Goal: Book appointment/travel/reservation

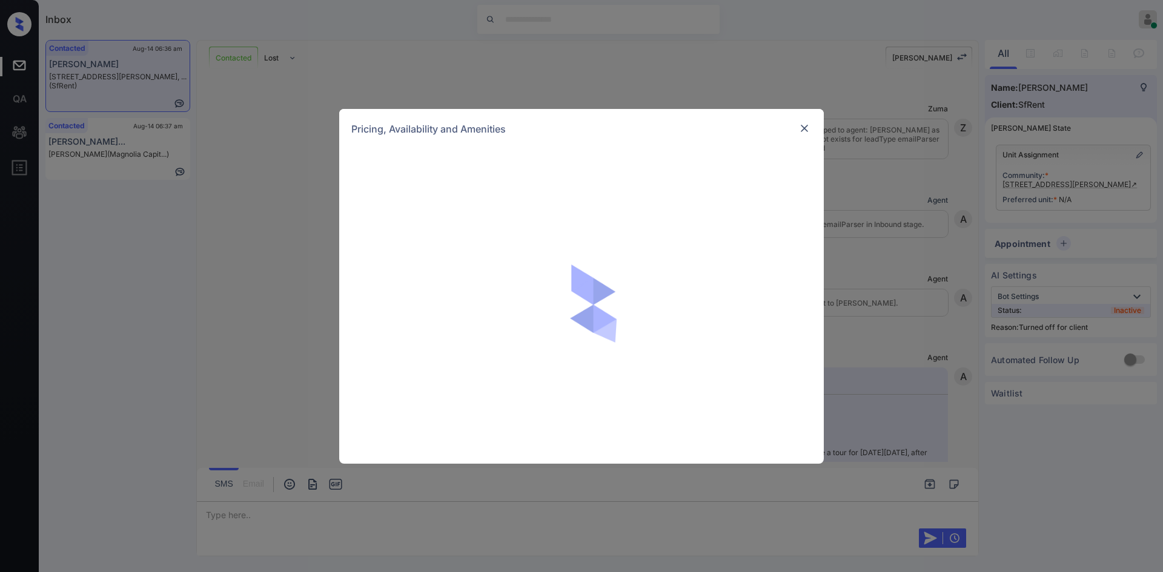
scroll to position [1746, 0]
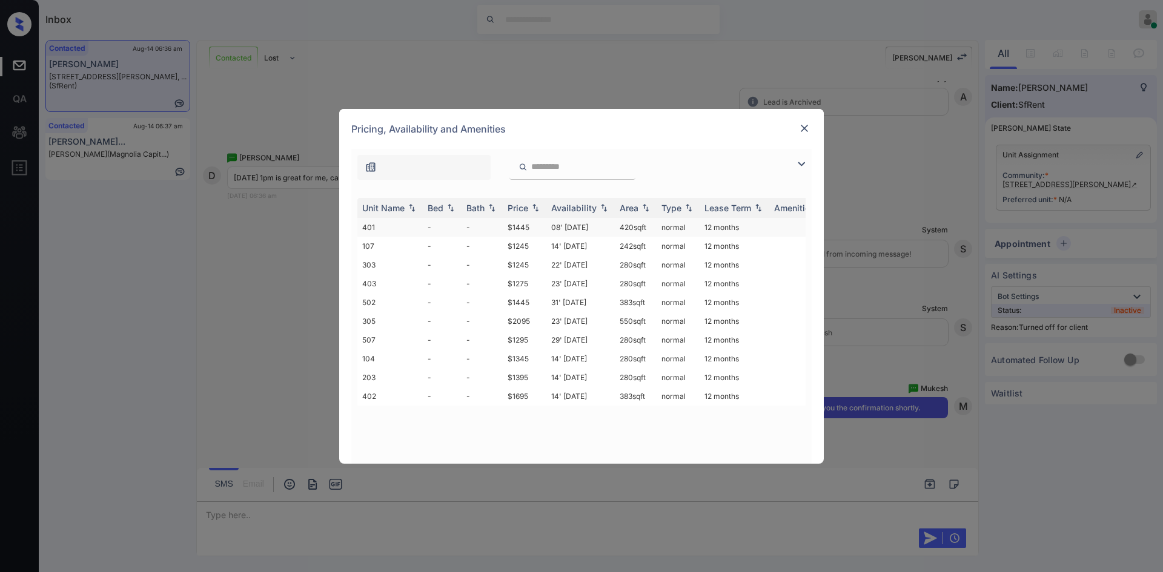
click at [521, 222] on td "$1445" at bounding box center [525, 227] width 44 height 19
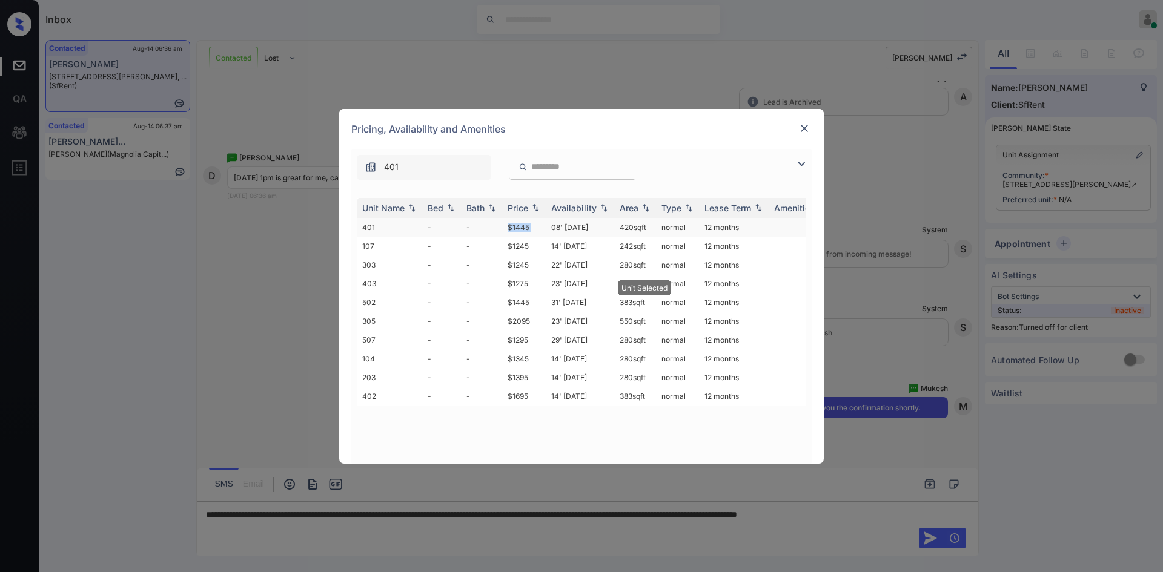
click at [521, 222] on td "$1445" at bounding box center [525, 227] width 44 height 19
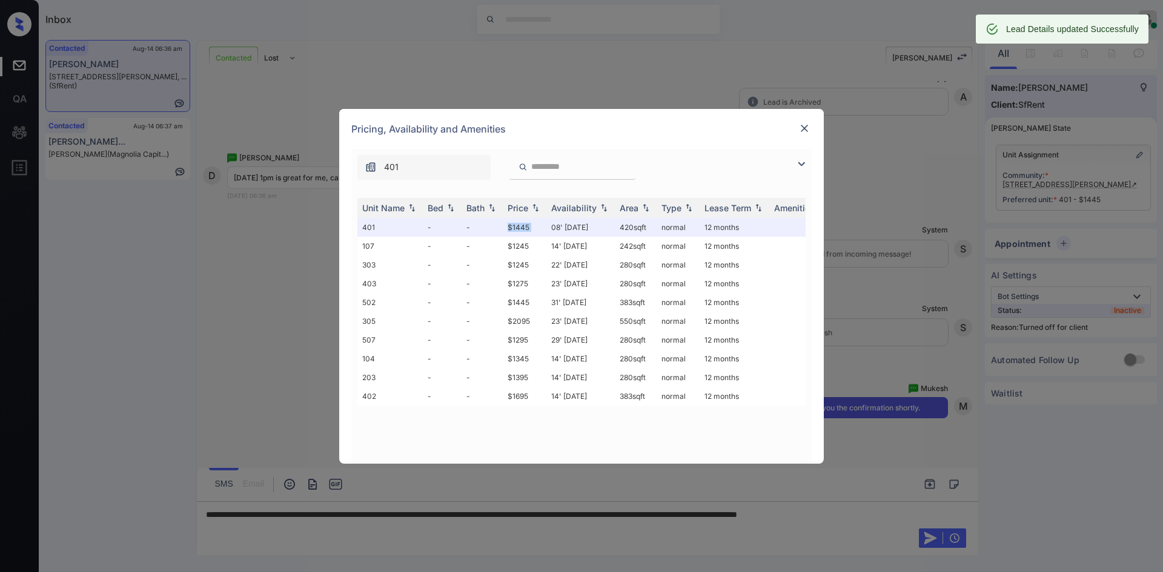
click at [804, 125] on img at bounding box center [804, 128] width 12 height 12
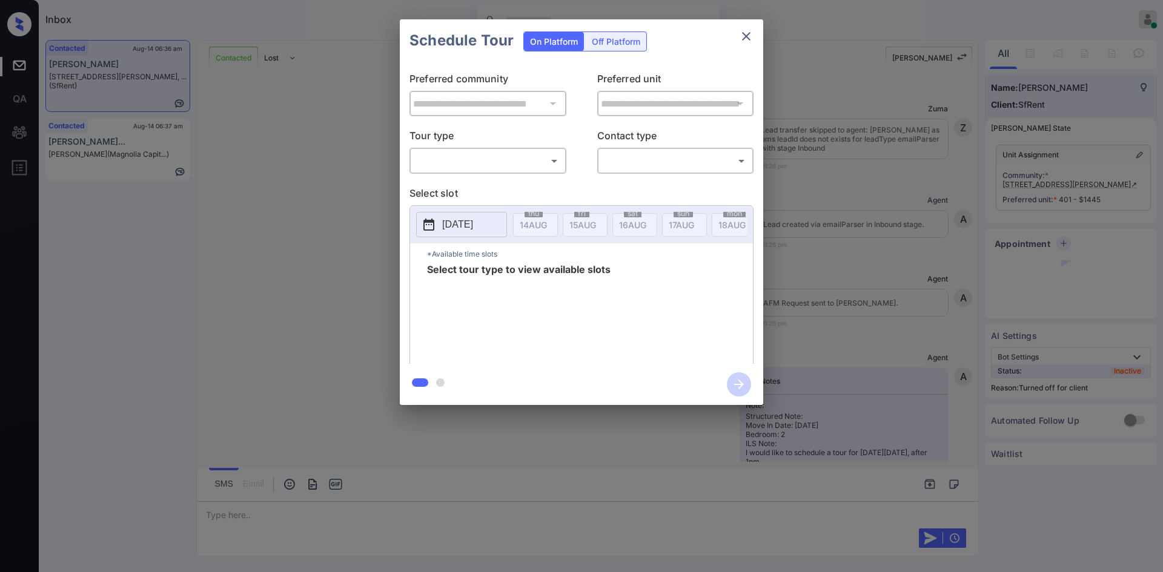
scroll to position [1825, 0]
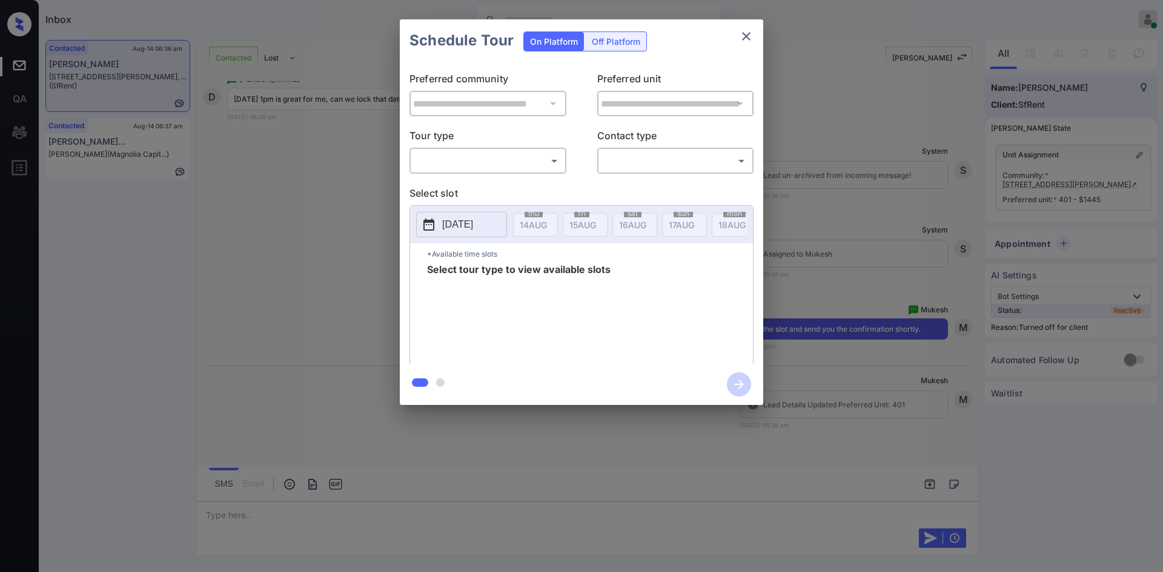
click at [626, 38] on div "Off Platform" at bounding box center [616, 41] width 61 height 19
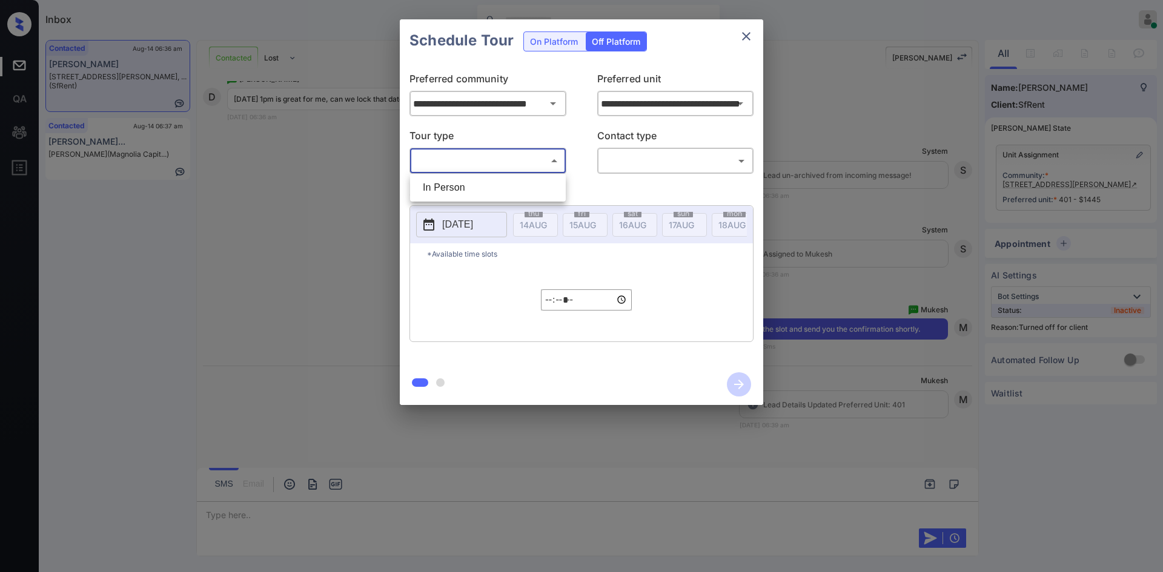
drag, startPoint x: 519, startPoint y: 153, endPoint x: 472, endPoint y: 197, distance: 64.3
click at [472, 197] on body "Inbox Mukesh Online Set yourself offline Set yourself on break Profile Switch t…" at bounding box center [581, 286] width 1163 height 572
click at [472, 197] on li "In Person" at bounding box center [488, 188] width 150 height 22
type input "********"
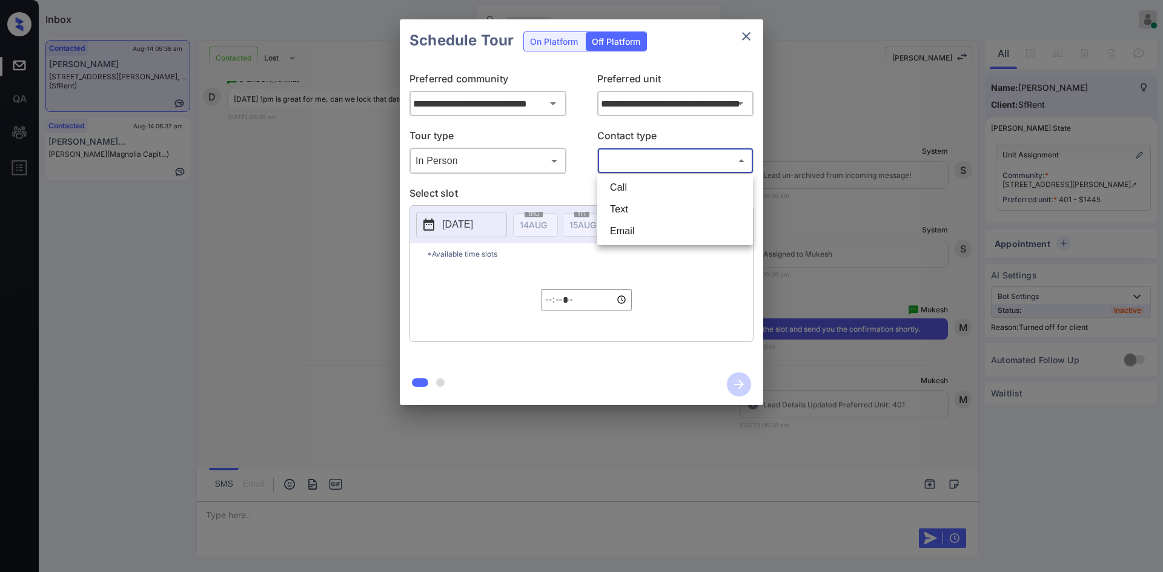
drag, startPoint x: 638, startPoint y: 163, endPoint x: 634, endPoint y: 202, distance: 39.5
click at [634, 202] on body "Inbox Mukesh Online Set yourself offline Set yourself on break Profile Switch t…" at bounding box center [581, 286] width 1163 height 572
click at [634, 202] on li "Text" at bounding box center [675, 210] width 150 height 22
type input "****"
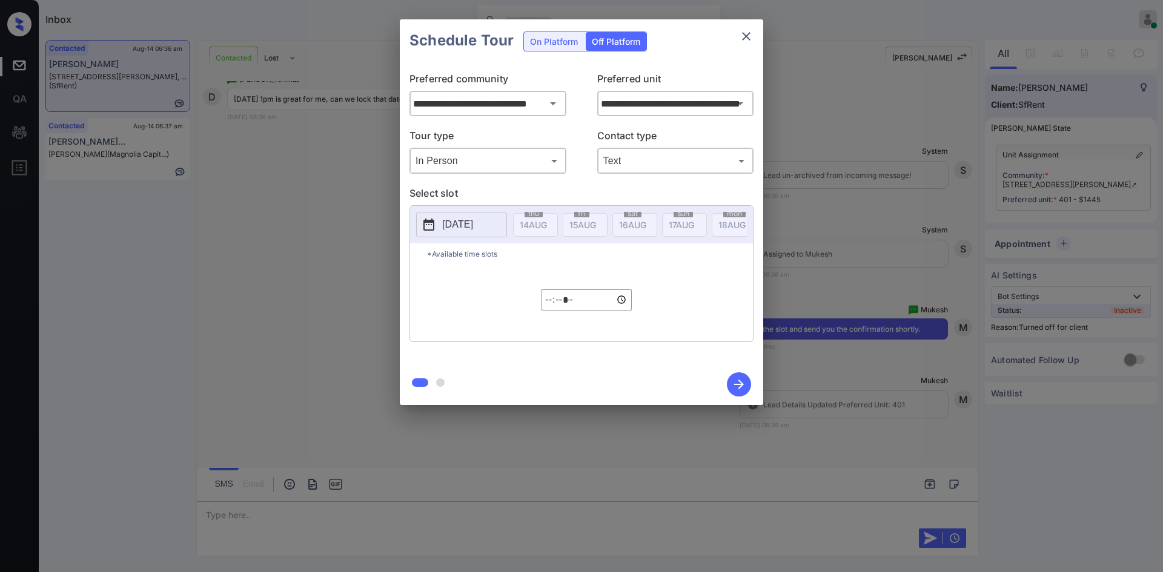
click at [468, 227] on p "2025-08-14" at bounding box center [457, 224] width 31 height 15
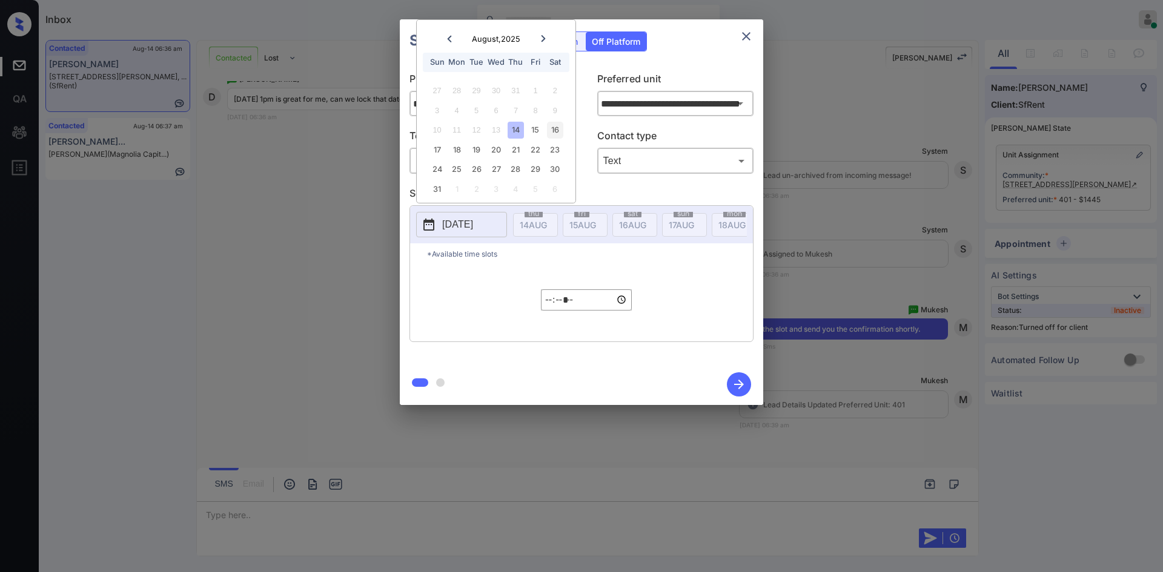
click at [556, 132] on div "16" at bounding box center [555, 130] width 16 height 16
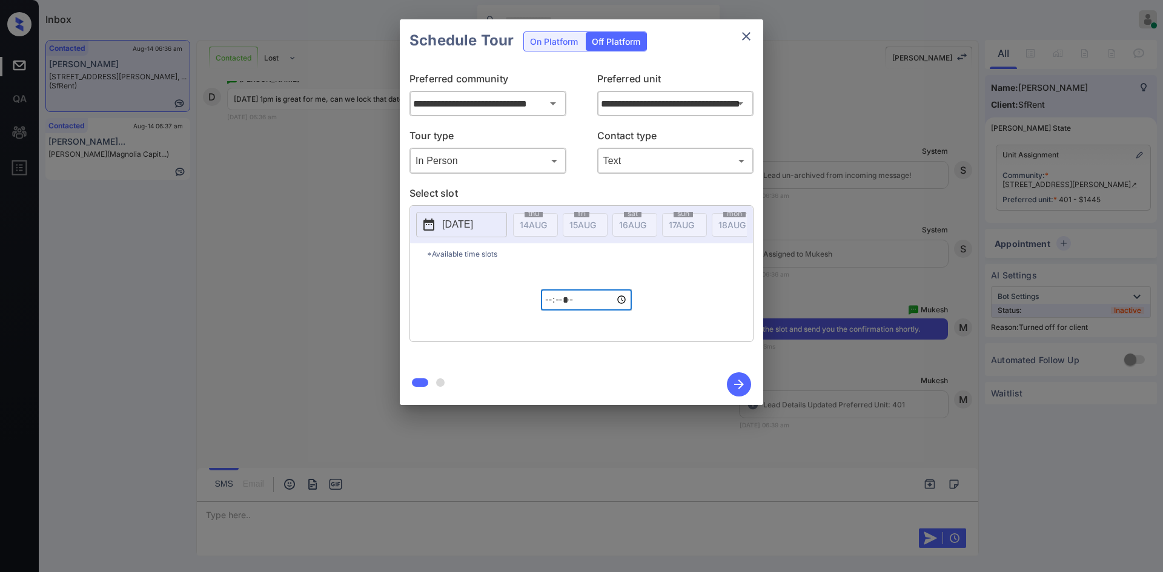
click at [551, 308] on input "*****" at bounding box center [586, 300] width 91 height 21
type input "*****"
click at [734, 389] on icon "button" at bounding box center [739, 385] width 24 height 24
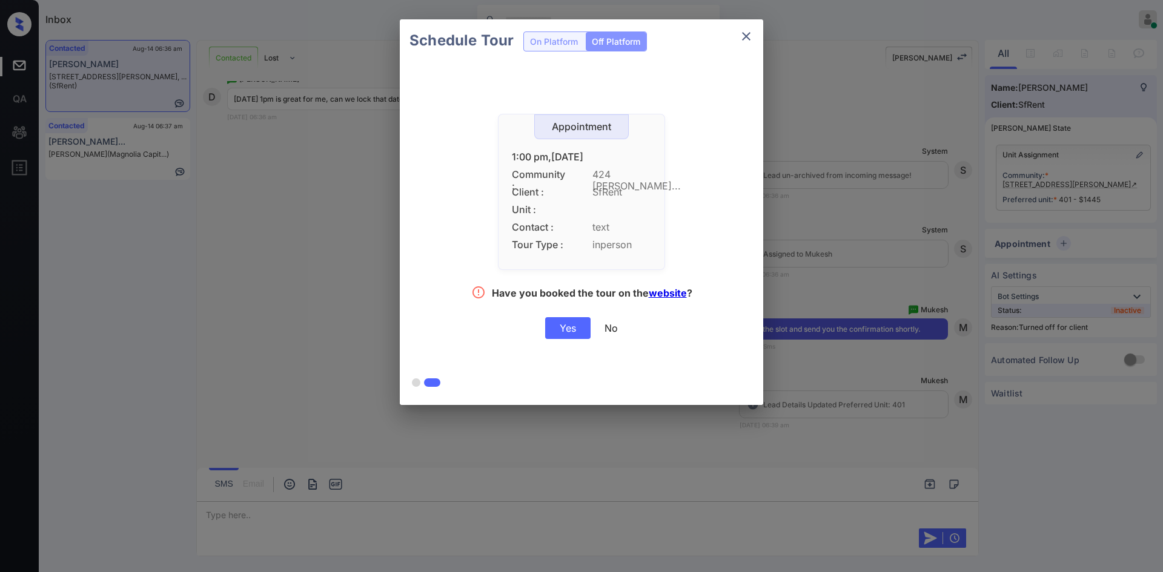
click at [552, 326] on div "Yes" at bounding box center [567, 328] width 45 height 22
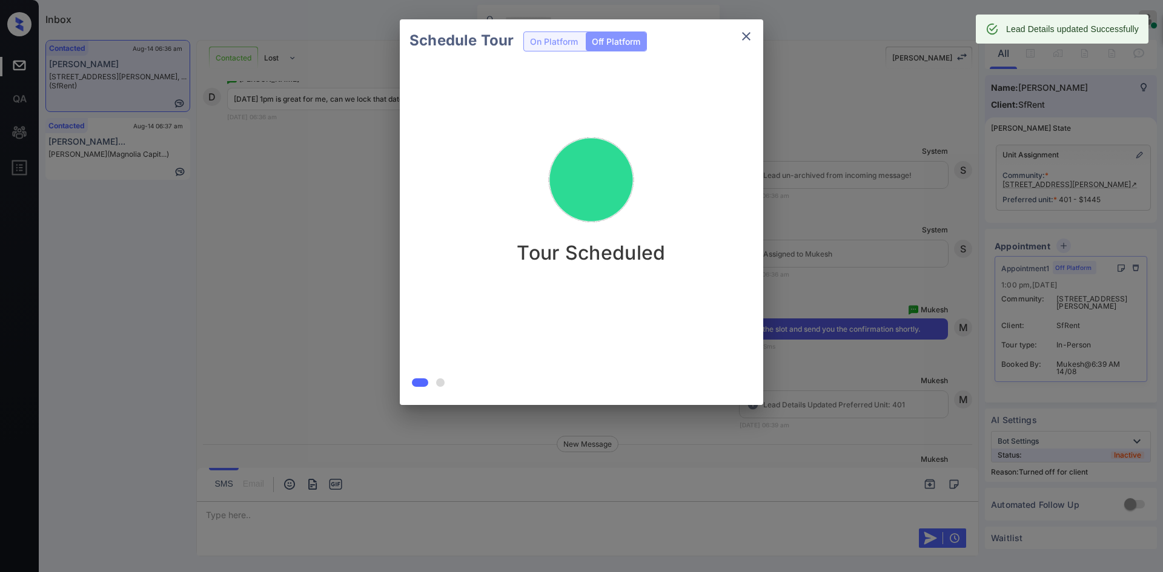
scroll to position [1903, 0]
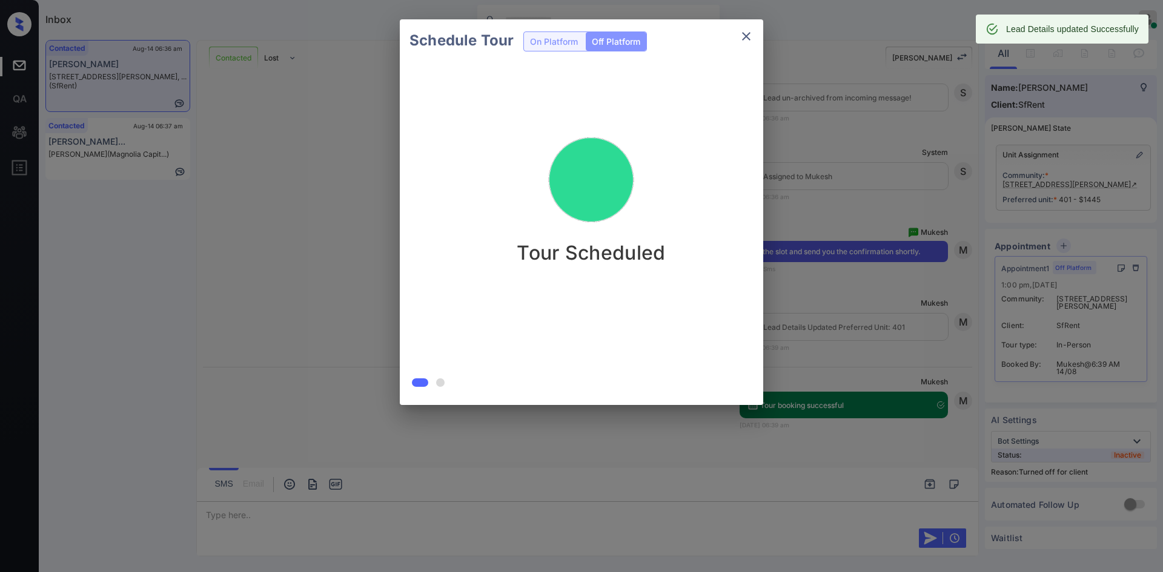
click at [942, 5] on div "Schedule Tour On Platform Off Platform Tour Scheduled" at bounding box center [581, 212] width 1163 height 425
